Goal: Transaction & Acquisition: Purchase product/service

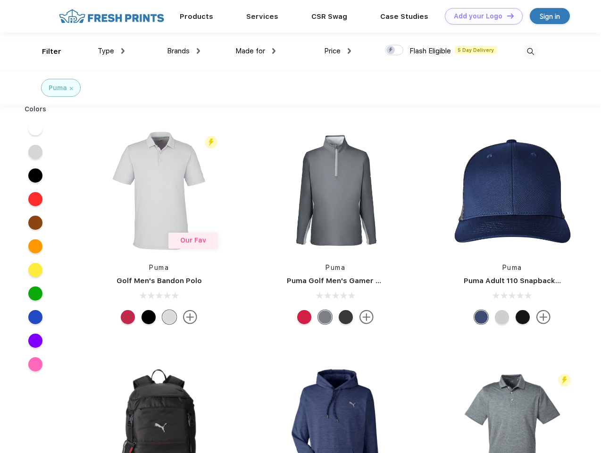
click at [481, 16] on link "Add your Logo Design Tool" at bounding box center [484, 16] width 78 height 17
click at [0, 0] on div "Design Tool" at bounding box center [0, 0] width 0 height 0
click at [507, 16] on link "Add your Logo Design Tool" at bounding box center [484, 16] width 78 height 17
click at [45, 51] on div "Filter" at bounding box center [51, 51] width 19 height 11
click at [111, 51] on span "Type" at bounding box center [106, 51] width 17 height 8
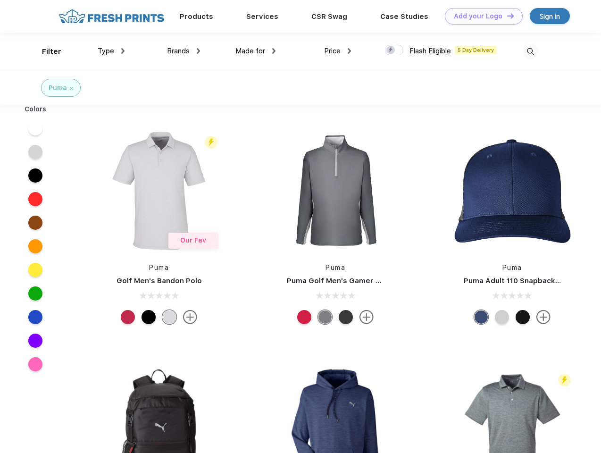
click at [184, 51] on span "Brands" at bounding box center [178, 51] width 23 height 8
click at [256, 51] on span "Made for" at bounding box center [251, 51] width 30 height 8
click at [338, 51] on span "Price" at bounding box center [332, 51] width 17 height 8
click at [395, 51] on div at bounding box center [394, 50] width 18 height 10
click at [391, 51] on input "checkbox" at bounding box center [388, 47] width 6 height 6
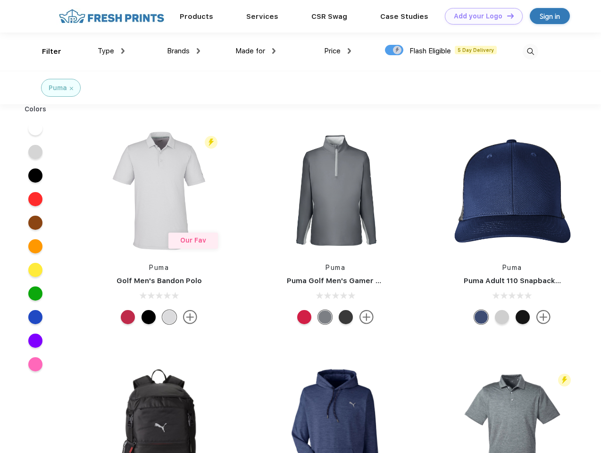
click at [531, 51] on img at bounding box center [531, 52] width 16 height 16
